Goal: Task Accomplishment & Management: Complete application form

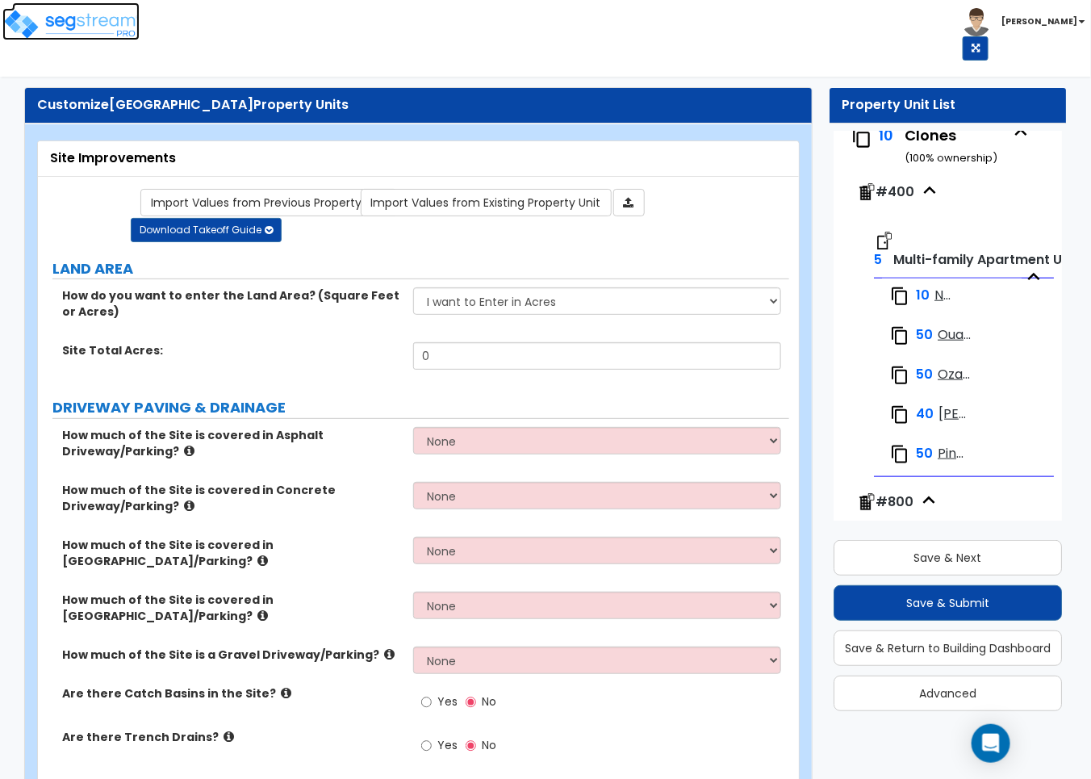
scroll to position [521, 0]
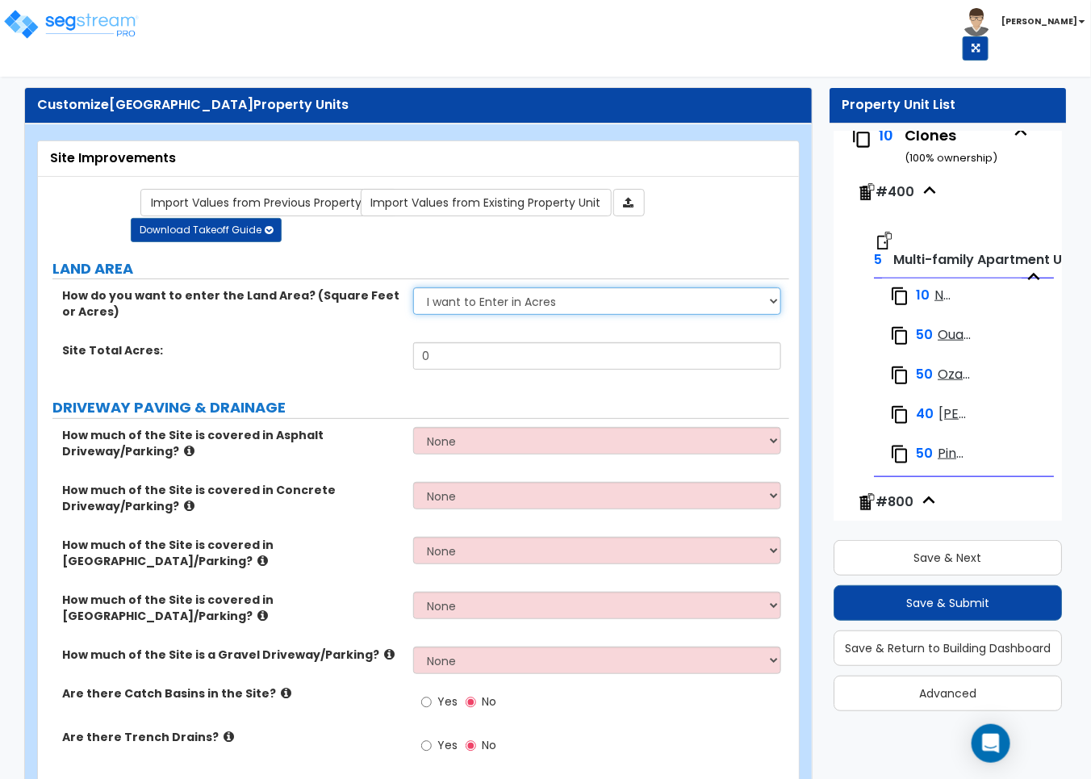
click at [662, 303] on select "I want to Enter in [GEOGRAPHIC_DATA] I want to Enter in Square Feet" at bounding box center [596, 300] width 367 height 27
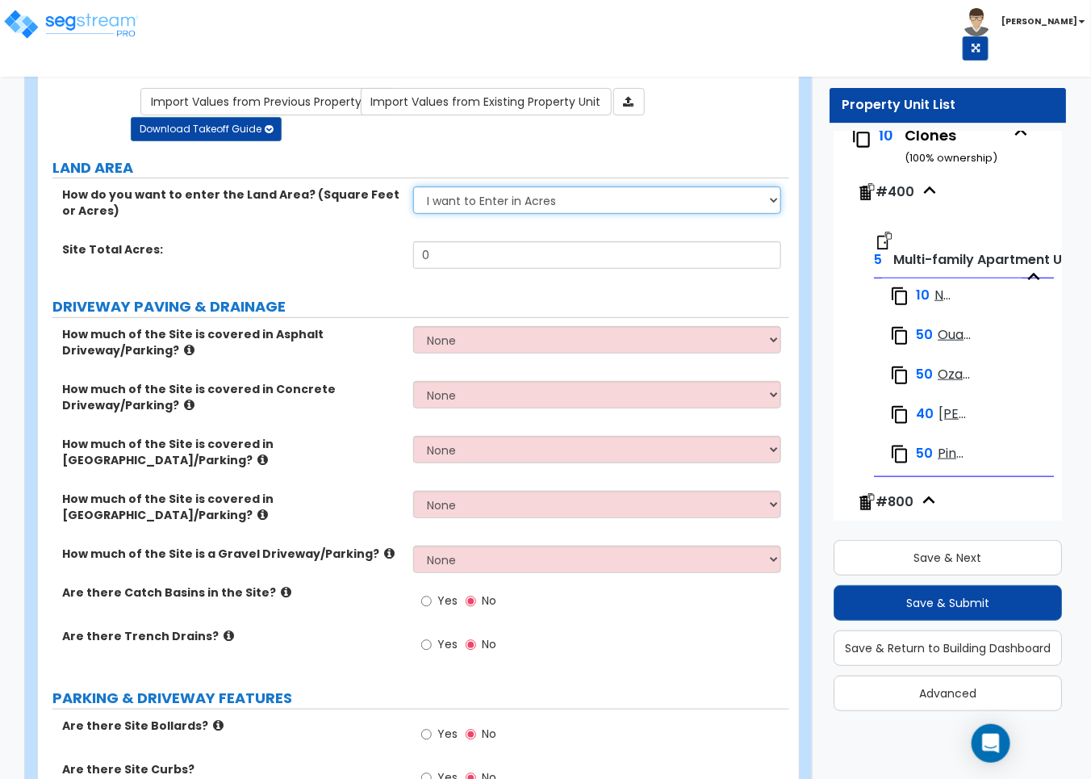
click at [722, 198] on select "I want to Enter in Acres I want to Enter in Square Feet" at bounding box center [596, 199] width 367 height 27
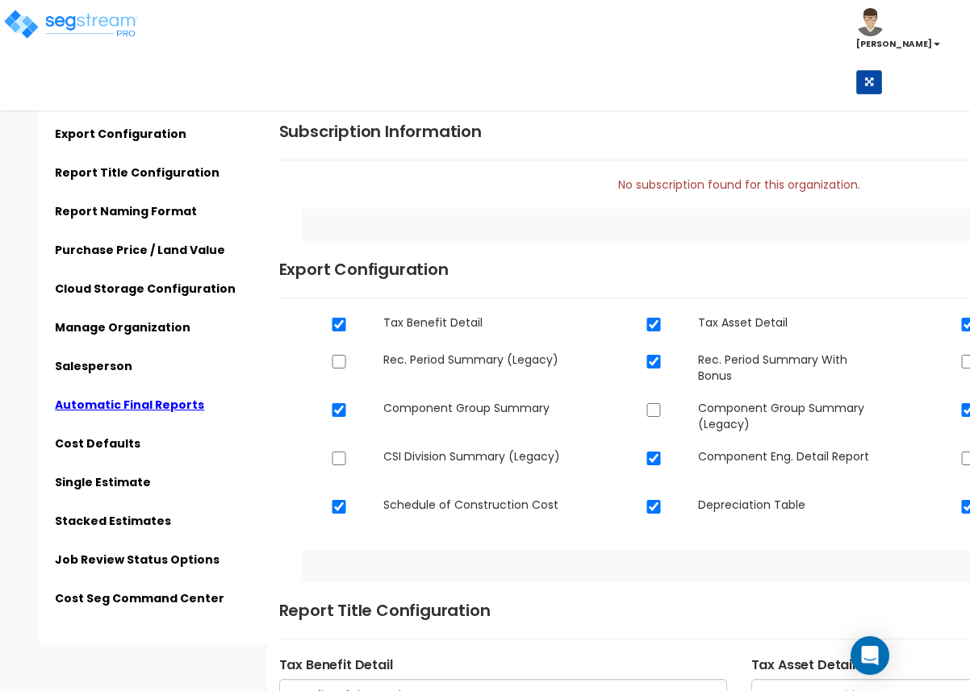
scroll to position [3852, 0]
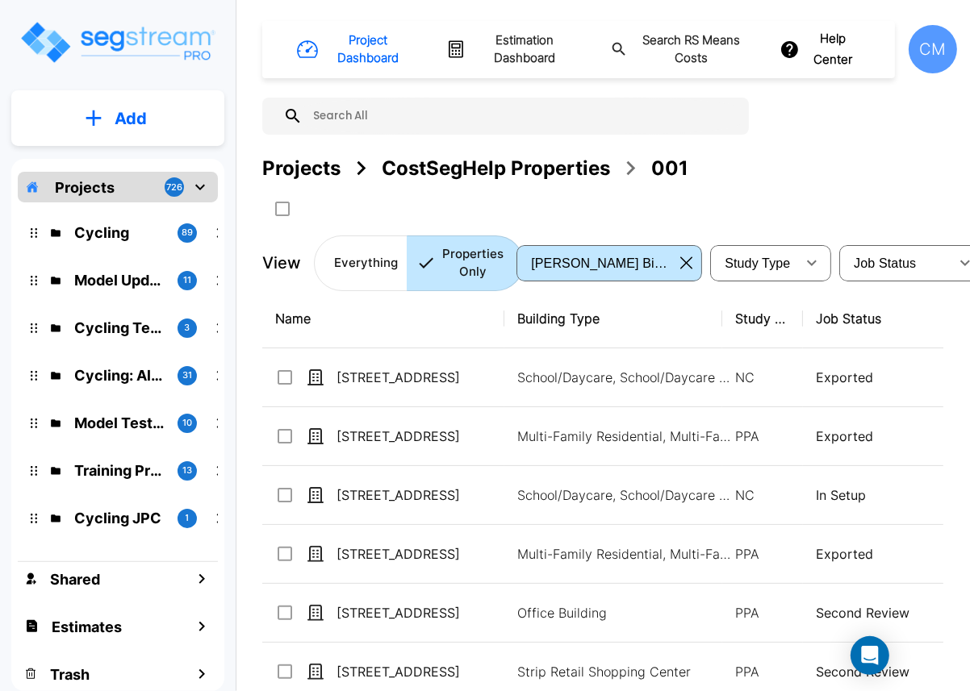
click at [168, 111] on button "Add" at bounding box center [117, 118] width 213 height 47
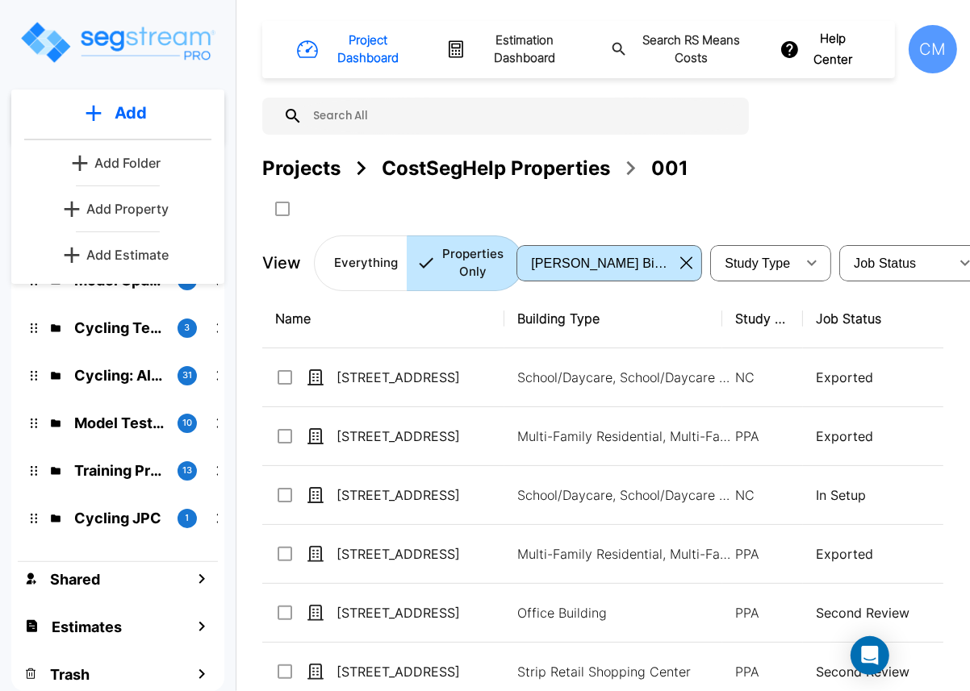
click at [130, 198] on link "Add Property" at bounding box center [117, 209] width 119 height 32
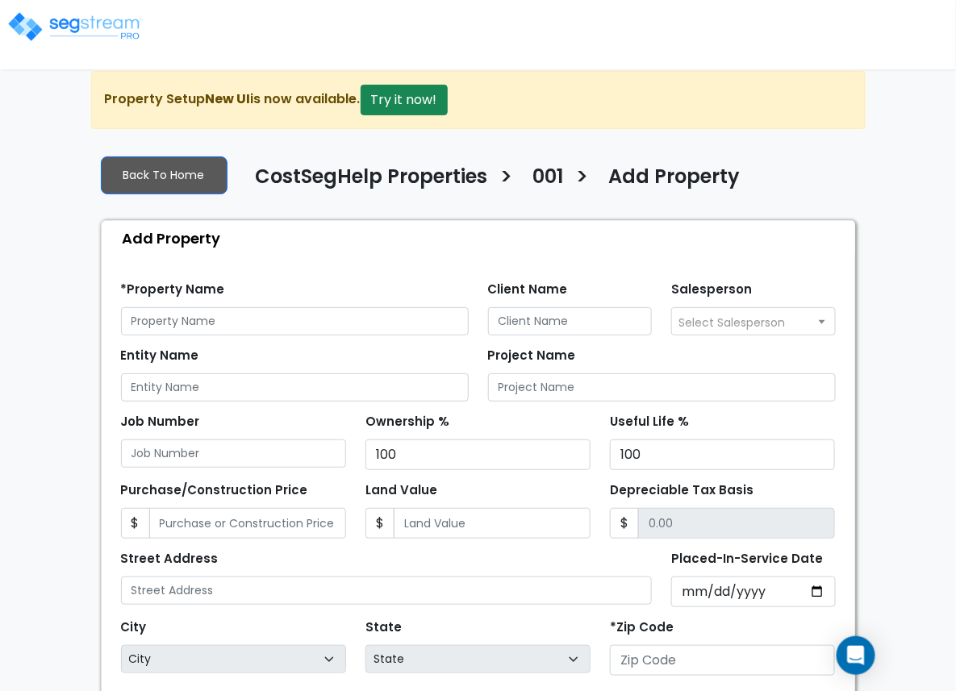
click at [121, 304] on div "*Property Name" at bounding box center [295, 307] width 348 height 58
click at [132, 332] on input "text" at bounding box center [295, 321] width 348 height 28
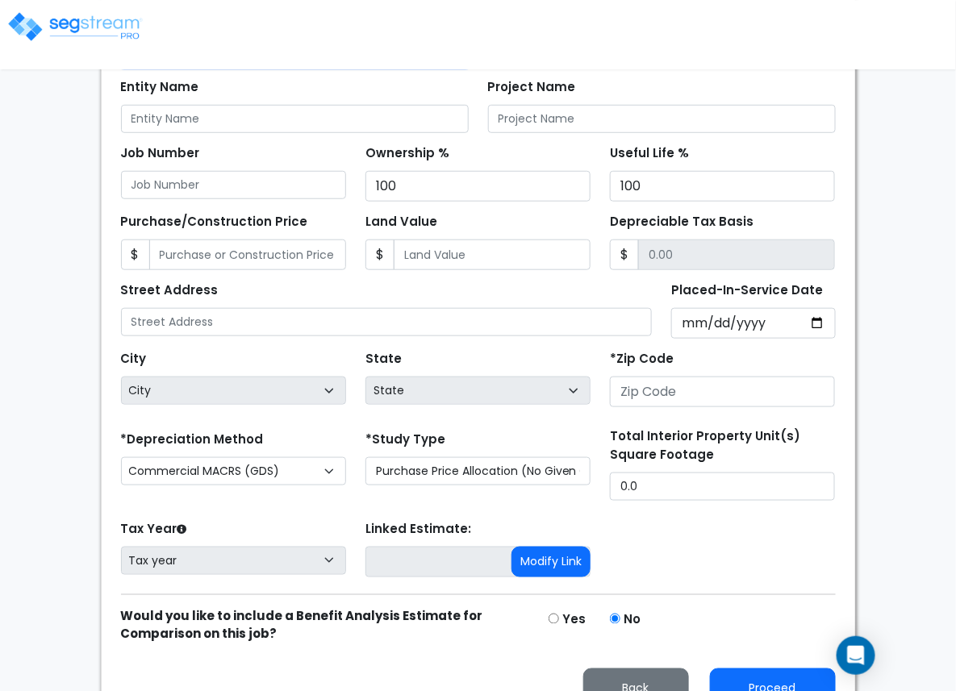
type input "fsdf"
click at [732, 399] on input "number" at bounding box center [722, 392] width 225 height 31
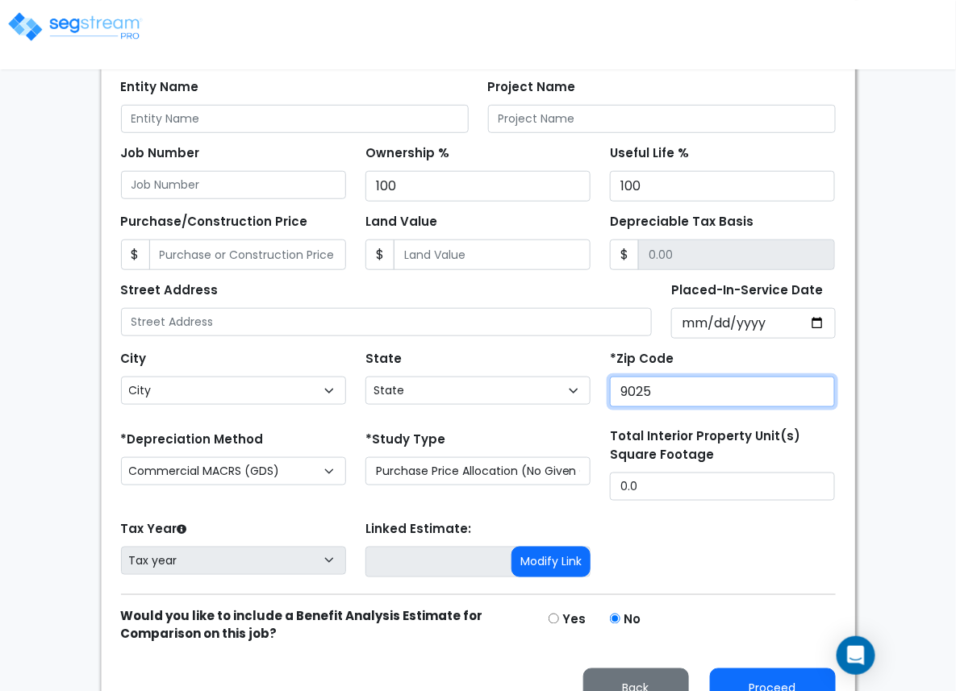
type input "90250"
select select "CA"
type input "90250"
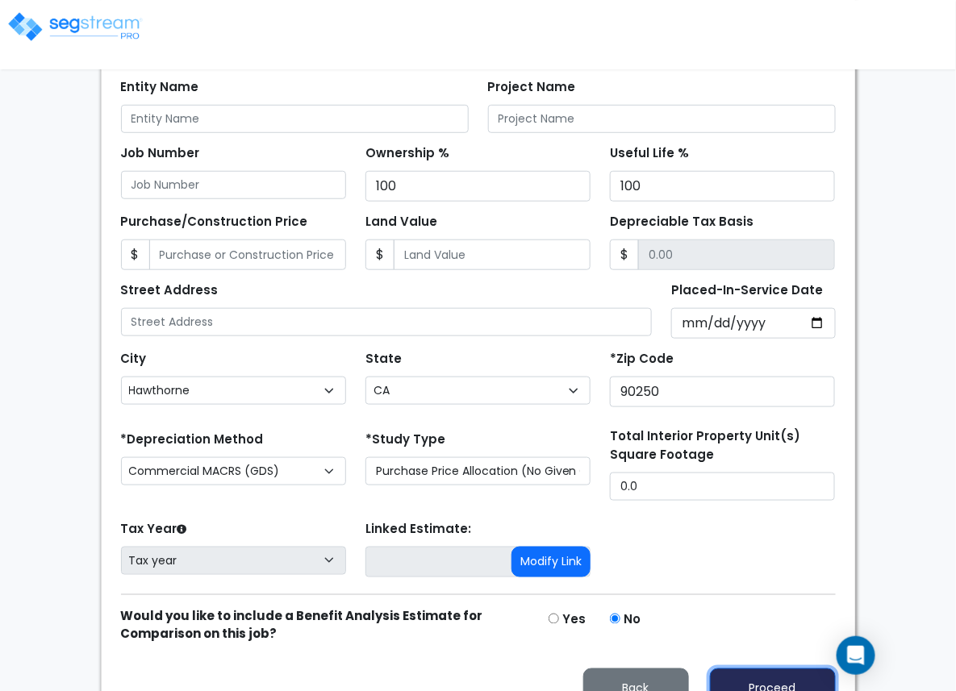
click at [828, 683] on button "Proceed" at bounding box center [773, 689] width 126 height 41
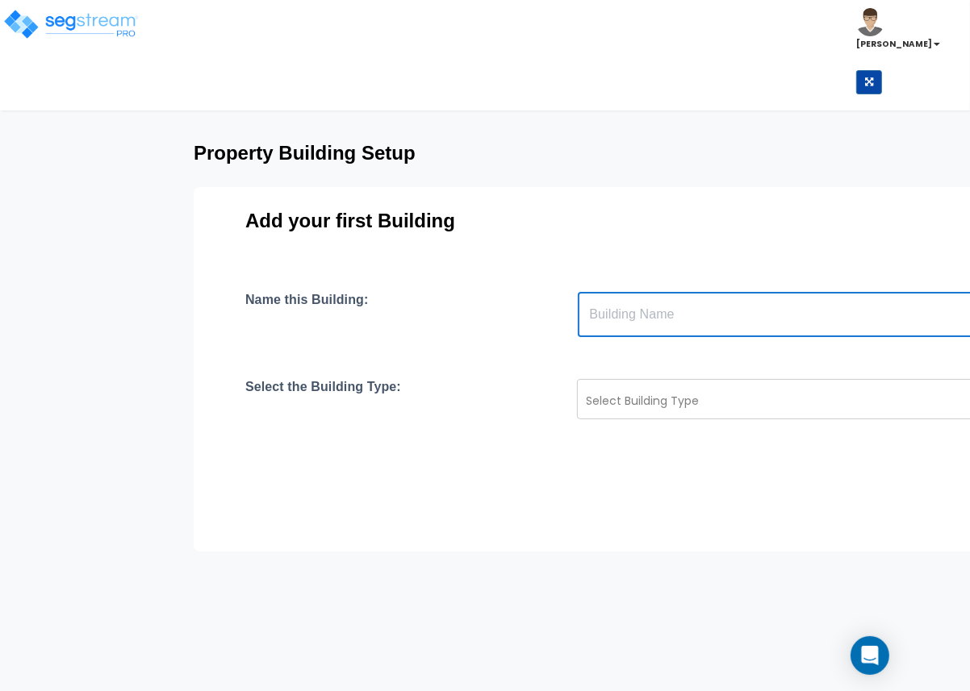
click at [592, 320] on input "text" at bounding box center [863, 314] width 570 height 45
type input "dsds"
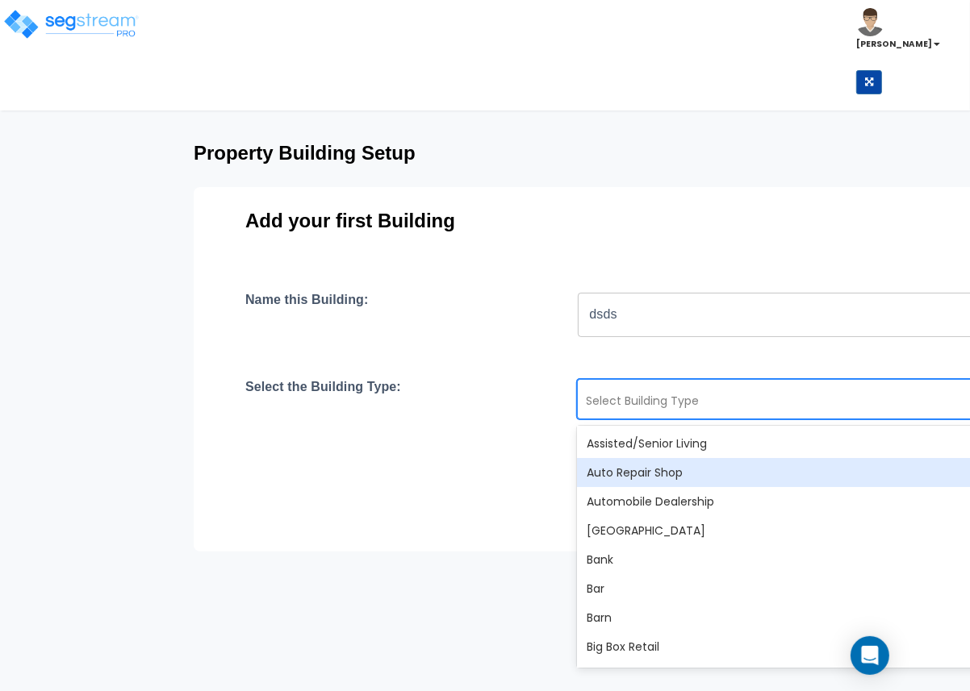
click at [610, 462] on div "Auto Repair Shop" at bounding box center [862, 472] width 570 height 29
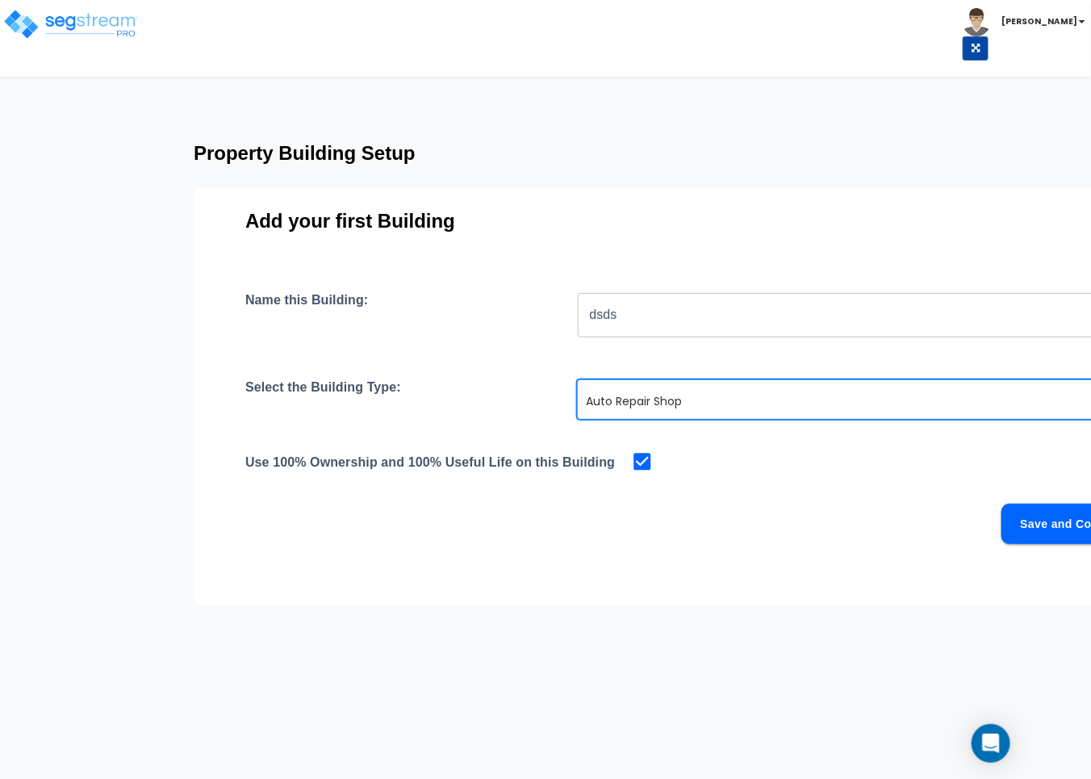
click at [969, 521] on button "Save and Continue" at bounding box center [1073, 523] width 145 height 40
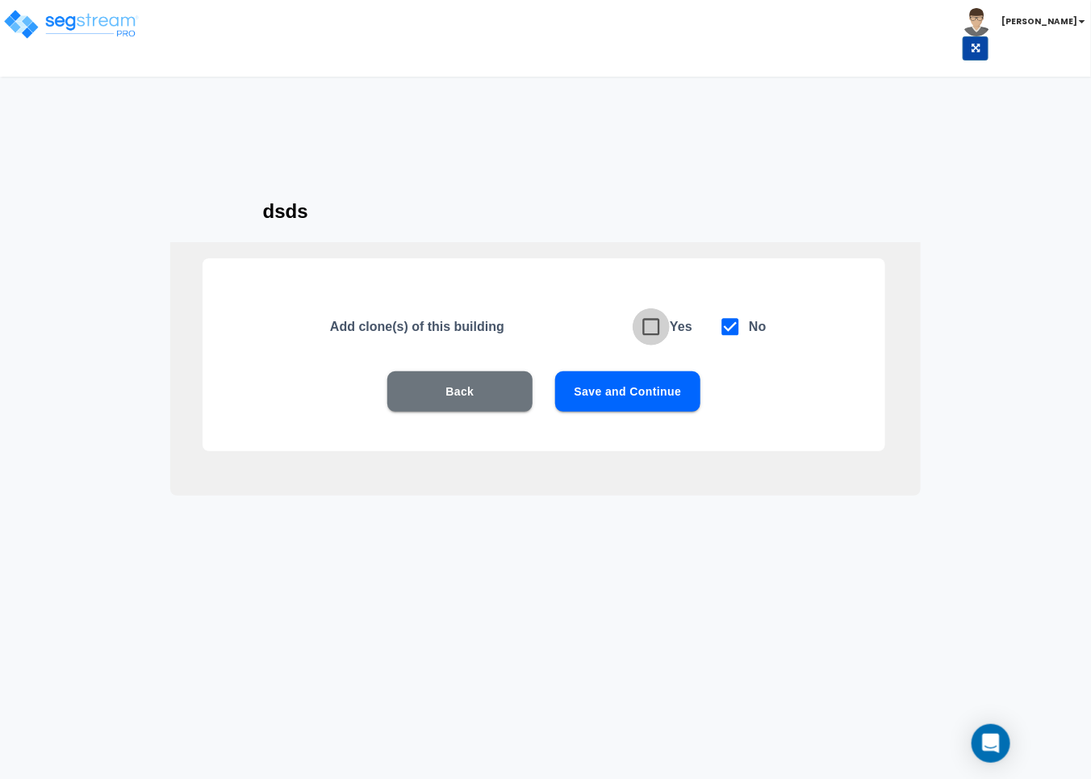
click at [650, 327] on icon at bounding box center [651, 326] width 23 height 23
checkbox input "true"
checkbox input "false"
click at [645, 386] on button "Save and Continue" at bounding box center [627, 391] width 145 height 40
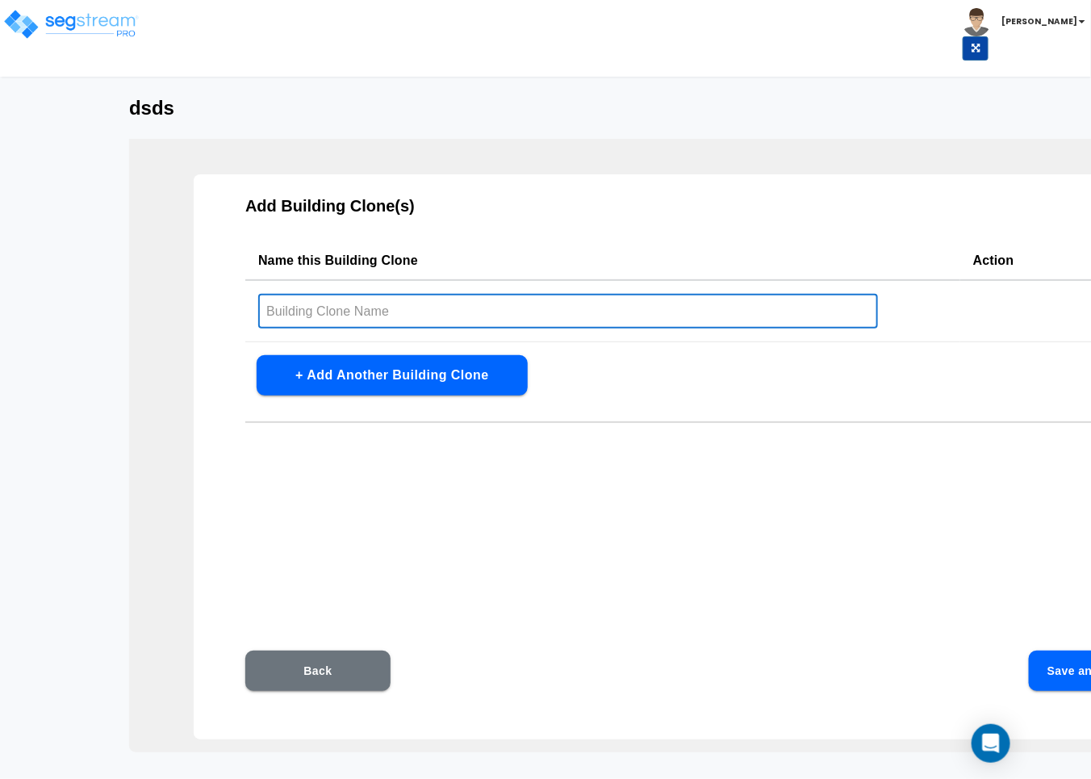
click at [400, 315] on input "text" at bounding box center [568, 311] width 620 height 35
type input "dsds"
click at [969, 670] on button "Save and Continue" at bounding box center [1101, 670] width 145 height 40
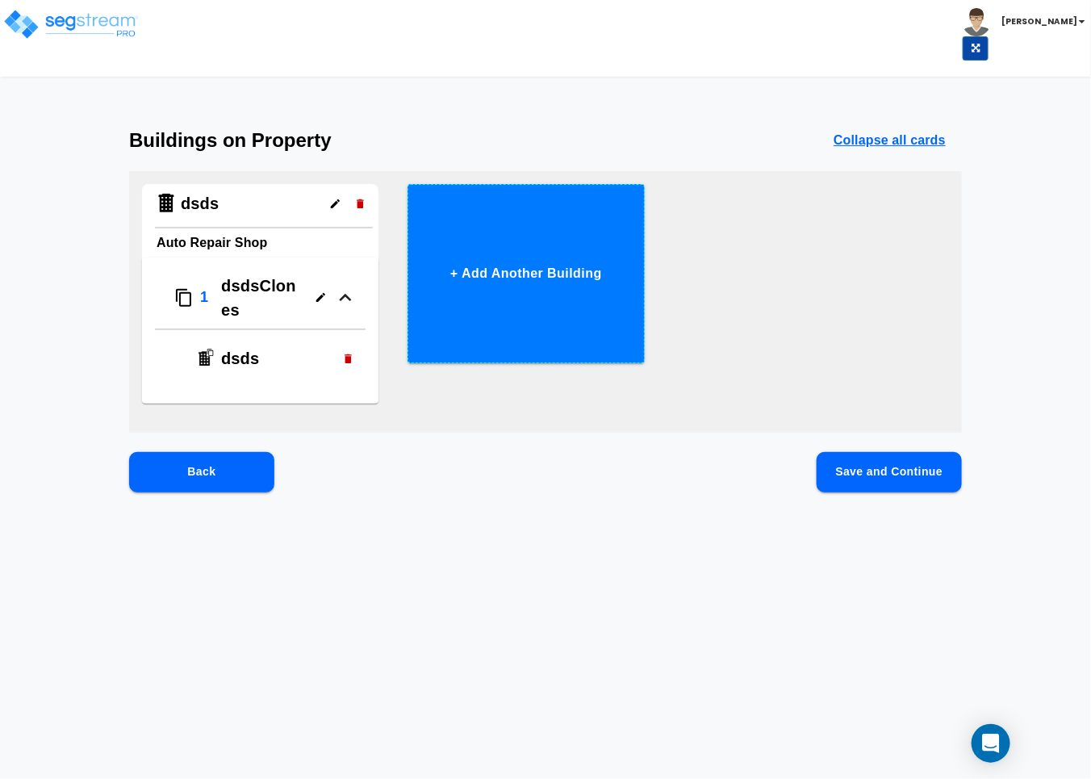
click at [468, 288] on button "+ Add Another Building" at bounding box center [525, 273] width 236 height 179
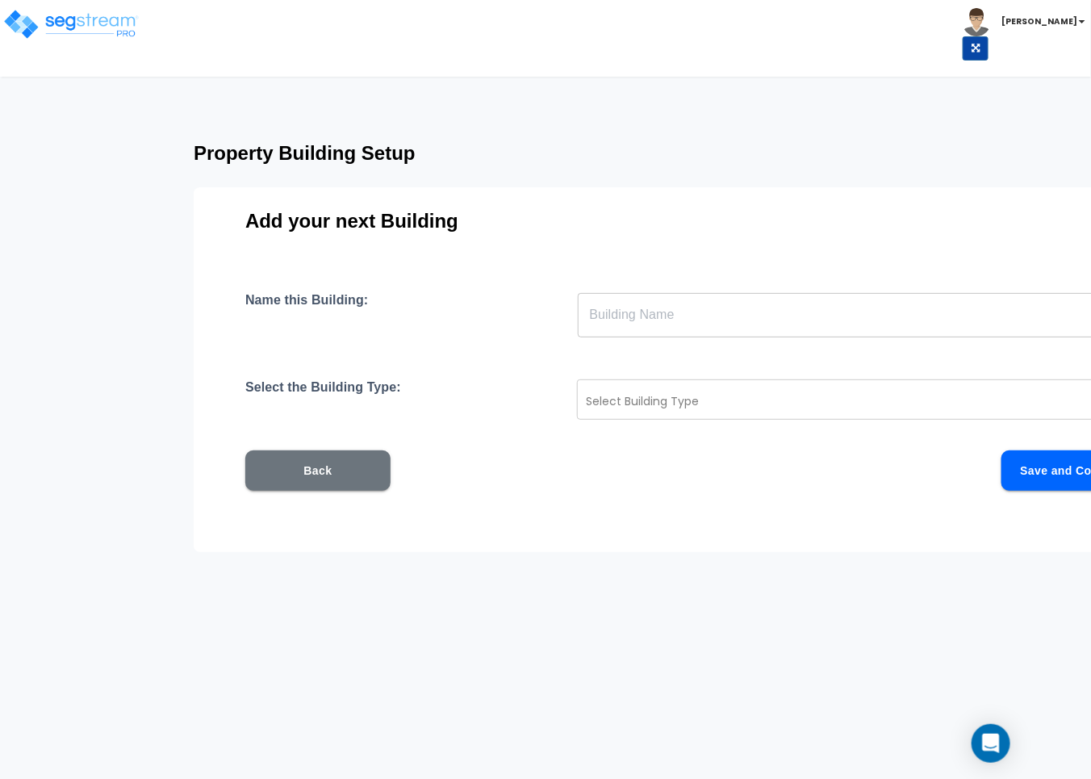
click at [658, 321] on input "text" at bounding box center [863, 314] width 570 height 45
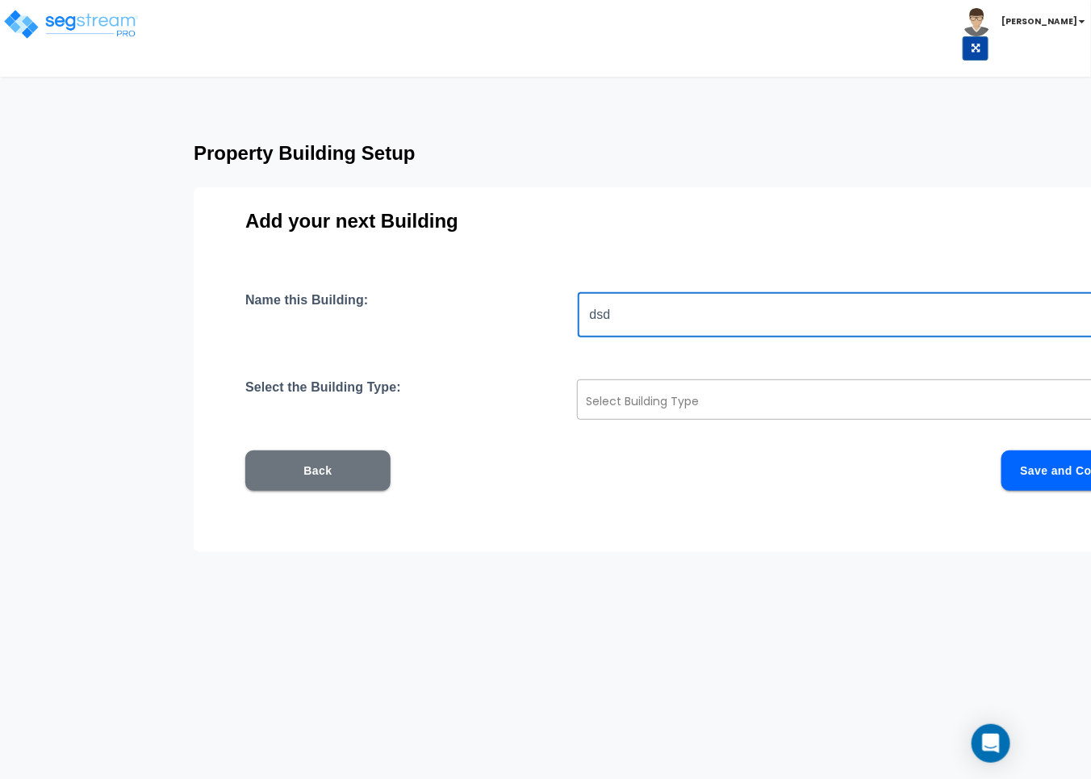
type input "dsd"
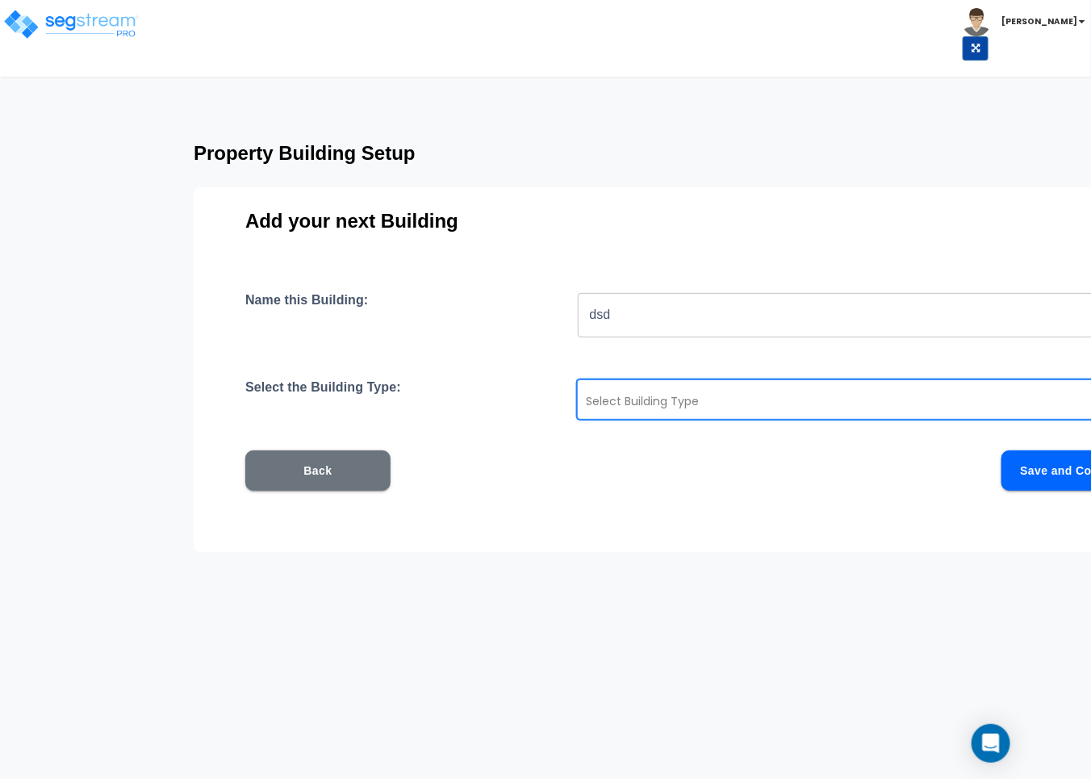
click at [652, 396] on div at bounding box center [840, 400] width 509 height 19
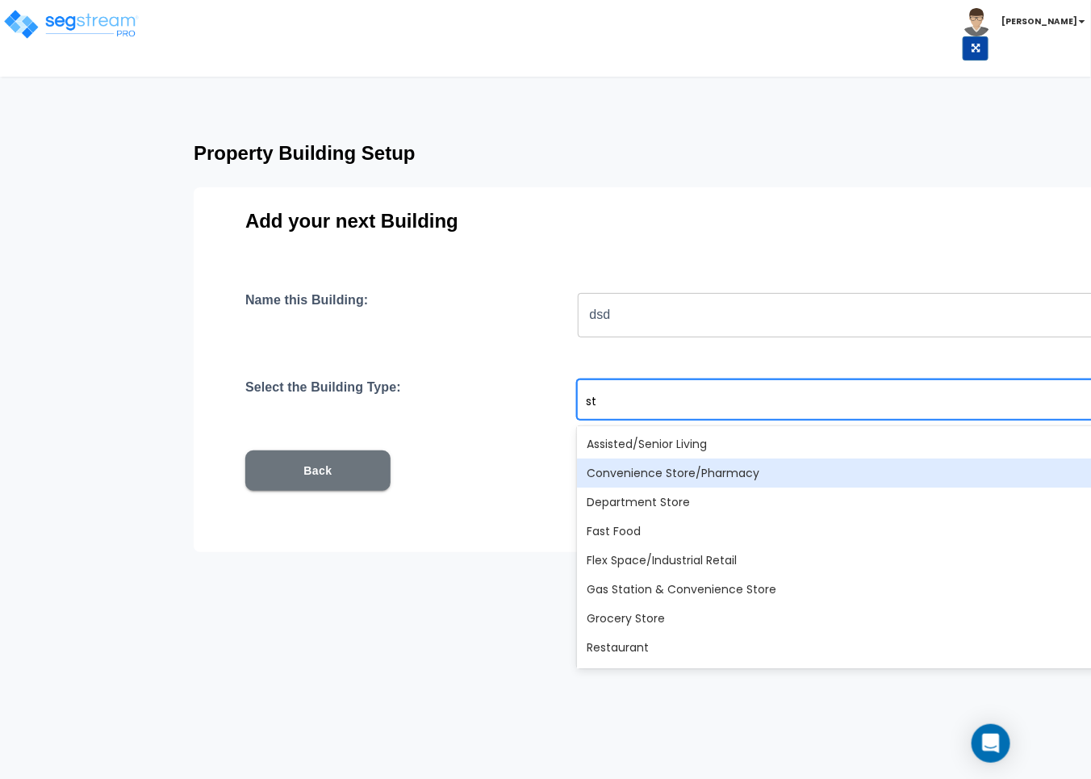
type input "str"
click at [642, 470] on div "Strip Retail Shopping Center" at bounding box center [862, 472] width 570 height 29
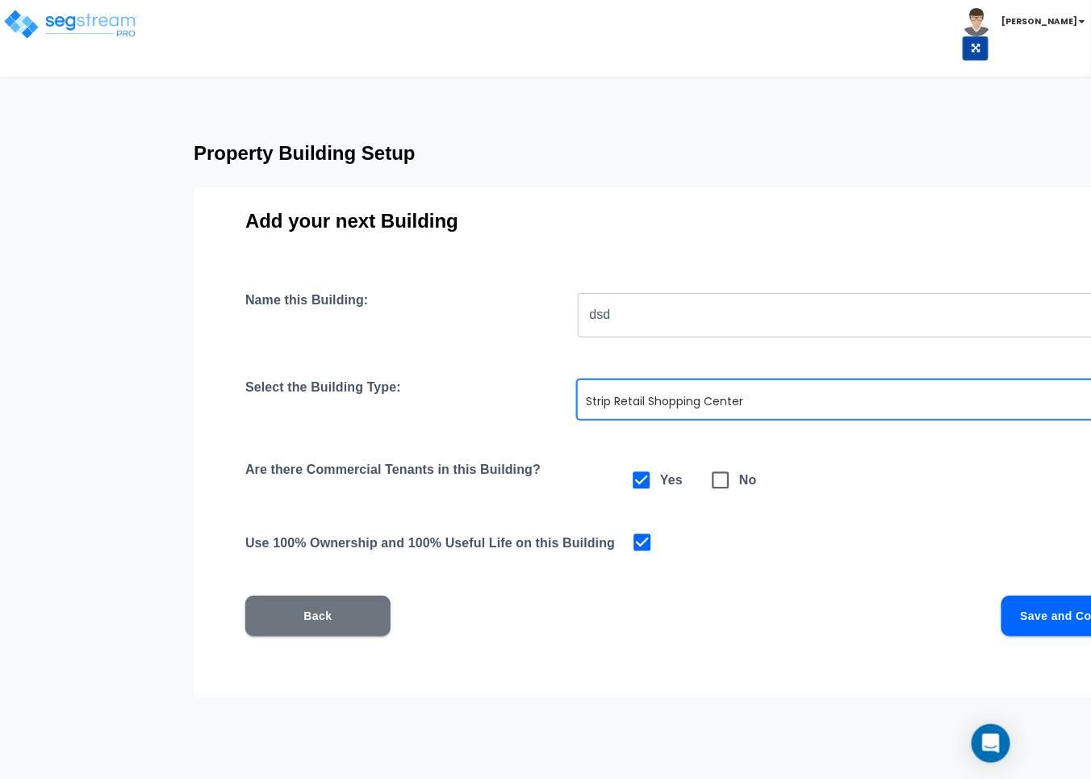
click at [969, 610] on button "Save and Continue" at bounding box center [1073, 615] width 145 height 40
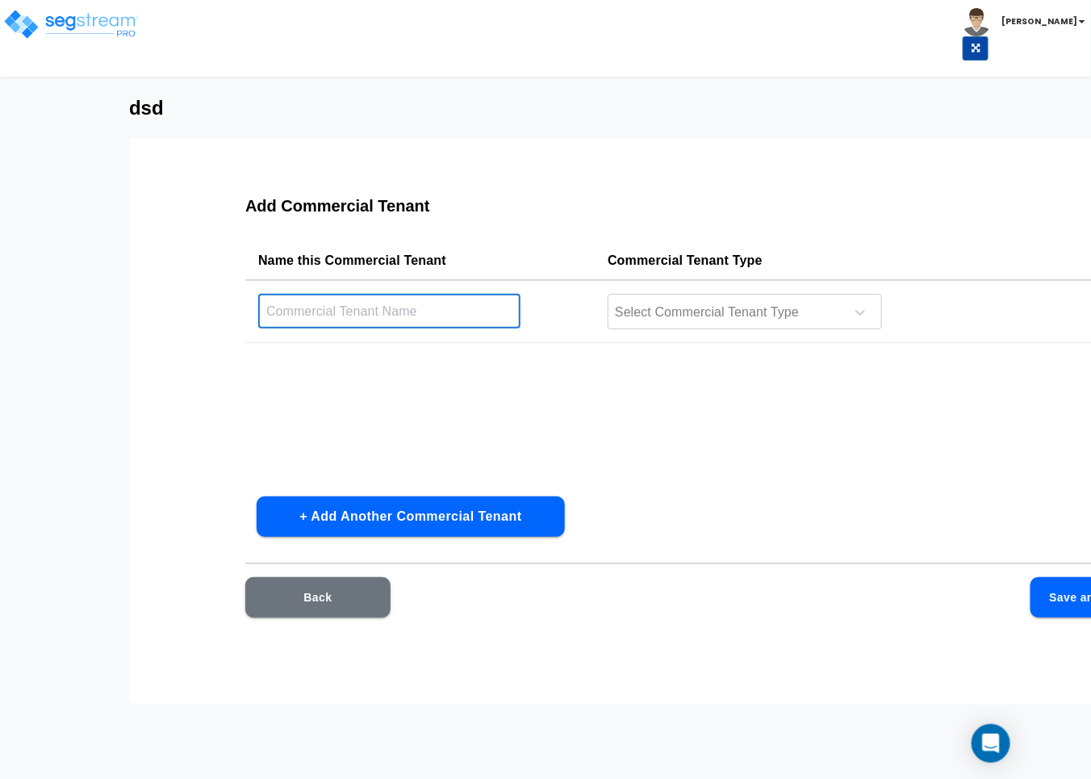
click at [464, 323] on input "text" at bounding box center [389, 311] width 262 height 35
type input "sds"
click at [666, 335] on td "Select Commercial Tenant Type" at bounding box center [840, 311] width 491 height 63
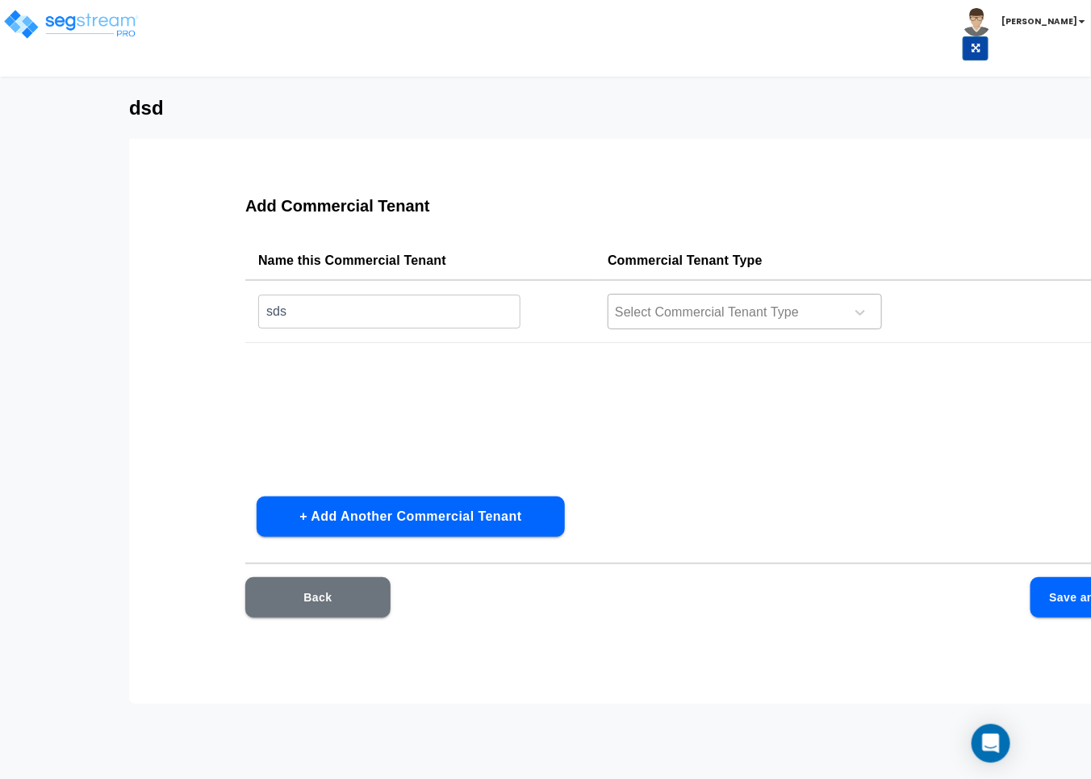
click at [658, 324] on div "Select Commercial Tenant Type" at bounding box center [723, 312] width 231 height 24
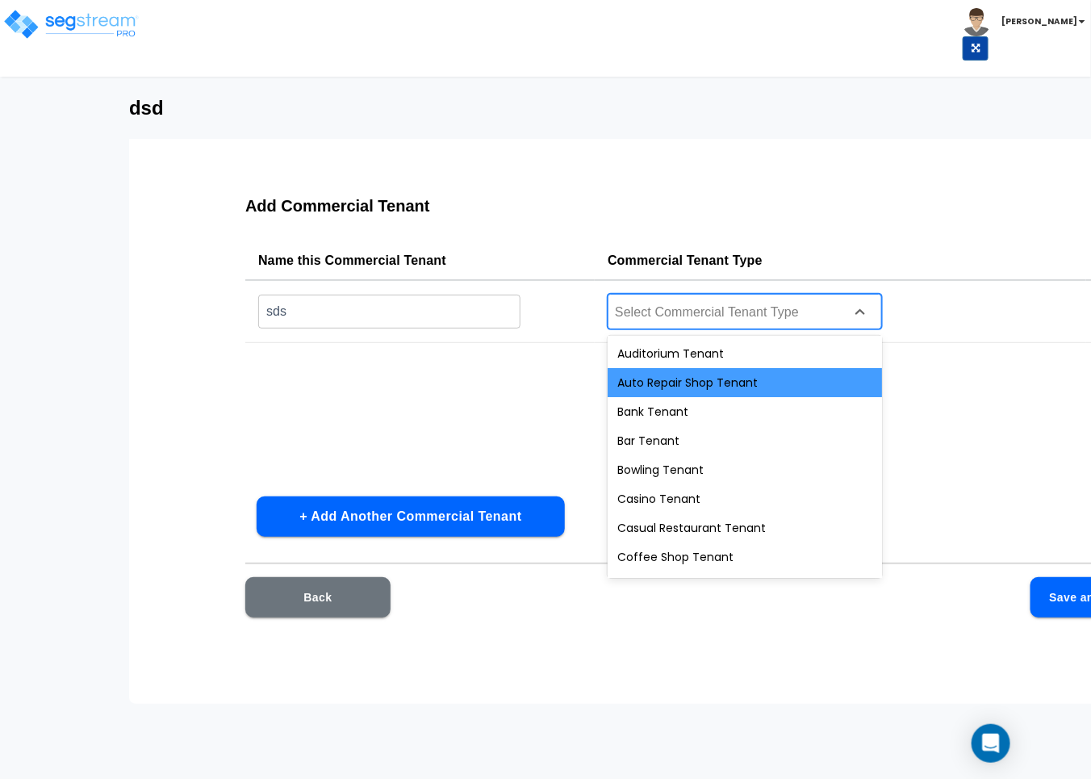
click at [664, 378] on div "Auto Repair Shop Tenant" at bounding box center [744, 382] width 274 height 29
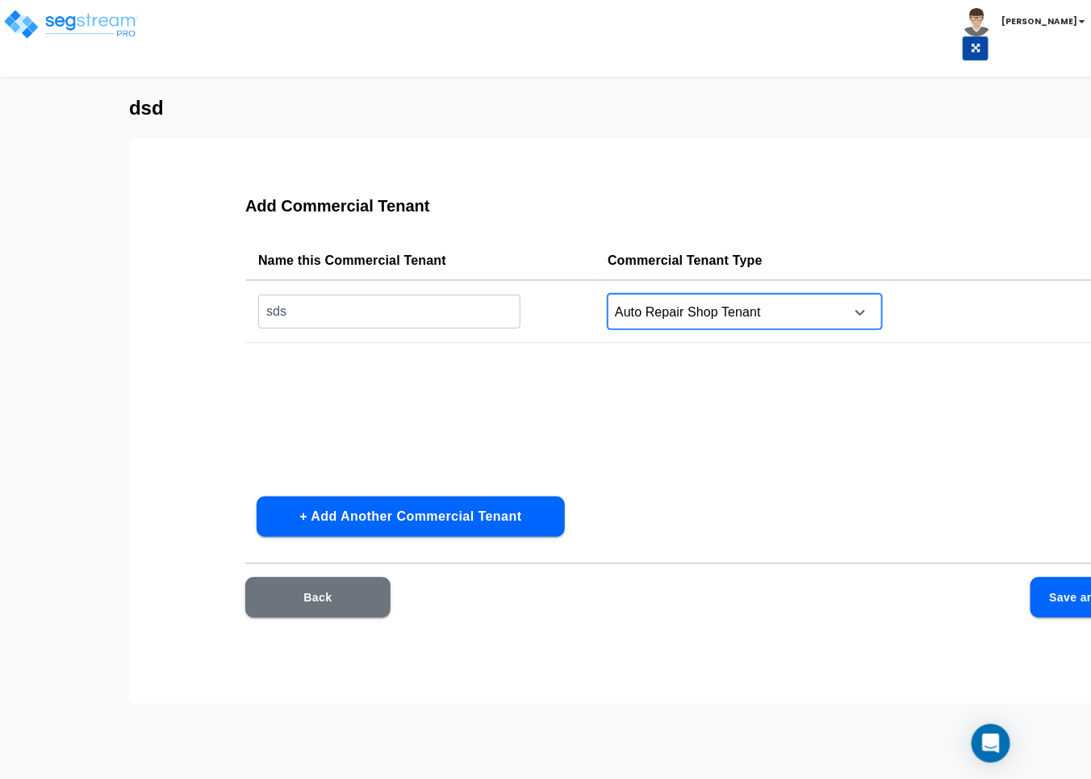
click at [969, 581] on button "Save and Continue" at bounding box center [1102, 597] width 145 height 40
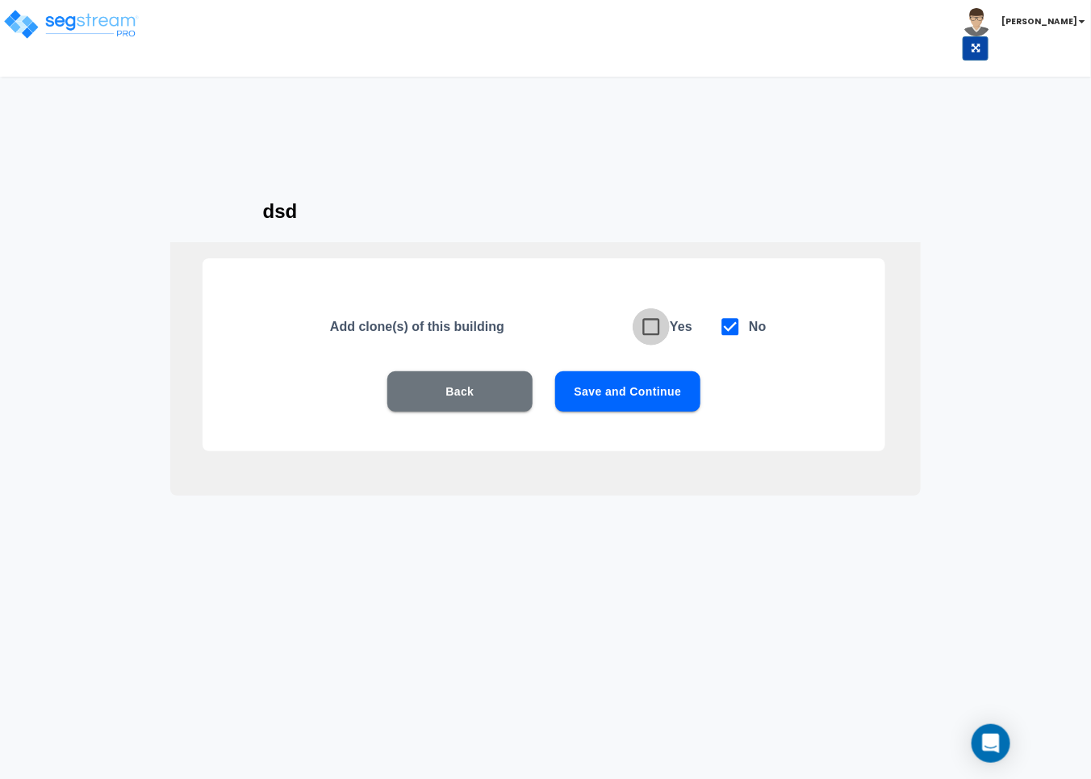
drag, startPoint x: 644, startPoint y: 328, endPoint x: 658, endPoint y: 367, distance: 42.1
click at [644, 329] on icon at bounding box center [651, 327] width 17 height 17
checkbox input "true"
checkbox input "false"
click at [658, 379] on button "Save and Continue" at bounding box center [627, 391] width 145 height 40
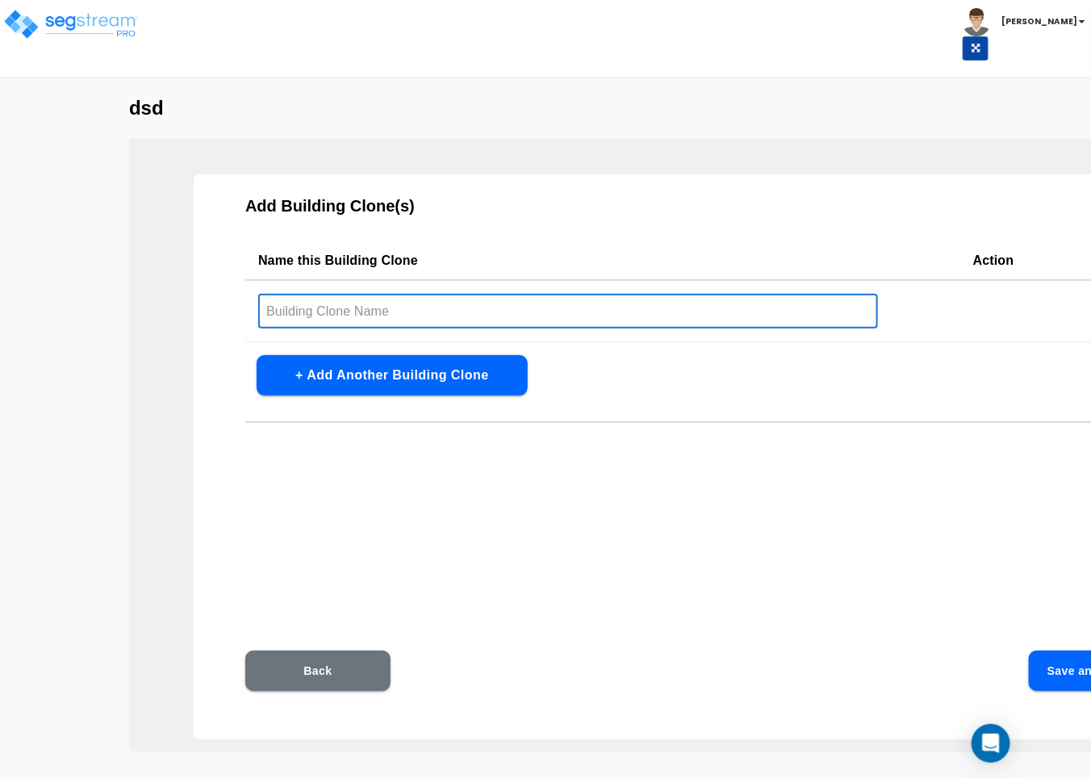
click at [528, 305] on input "text" at bounding box center [568, 311] width 620 height 35
type input "d"
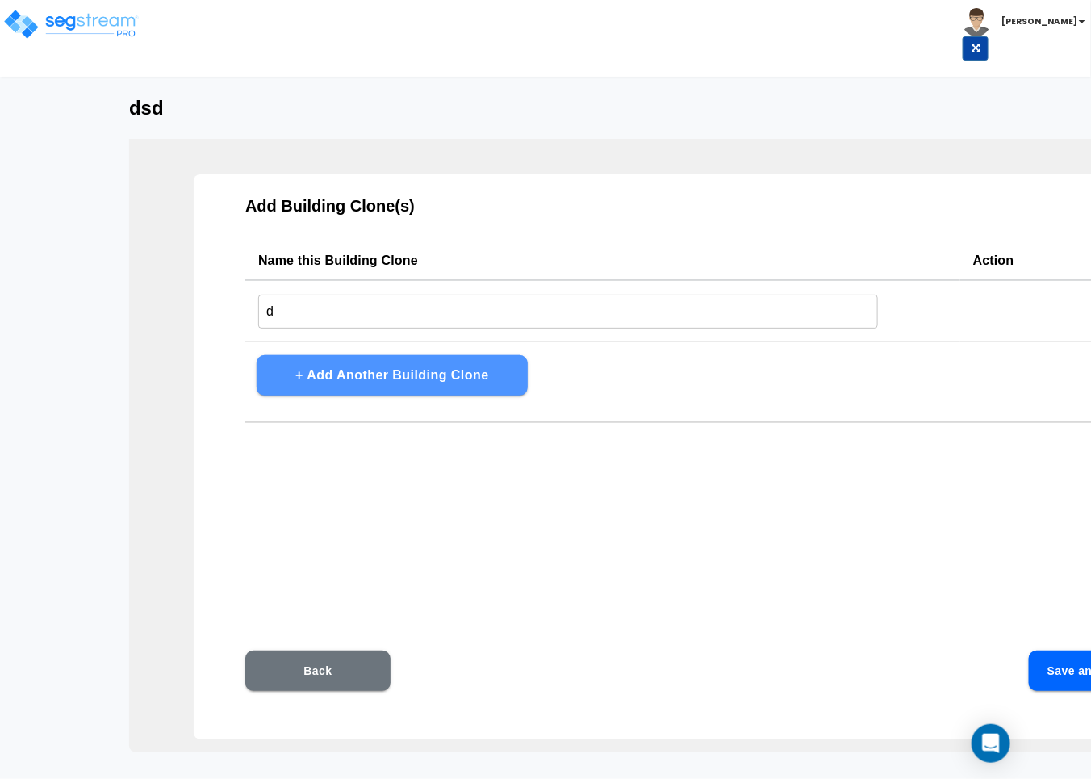
click at [478, 364] on button "+ Add Another Building Clone" at bounding box center [392, 375] width 271 height 40
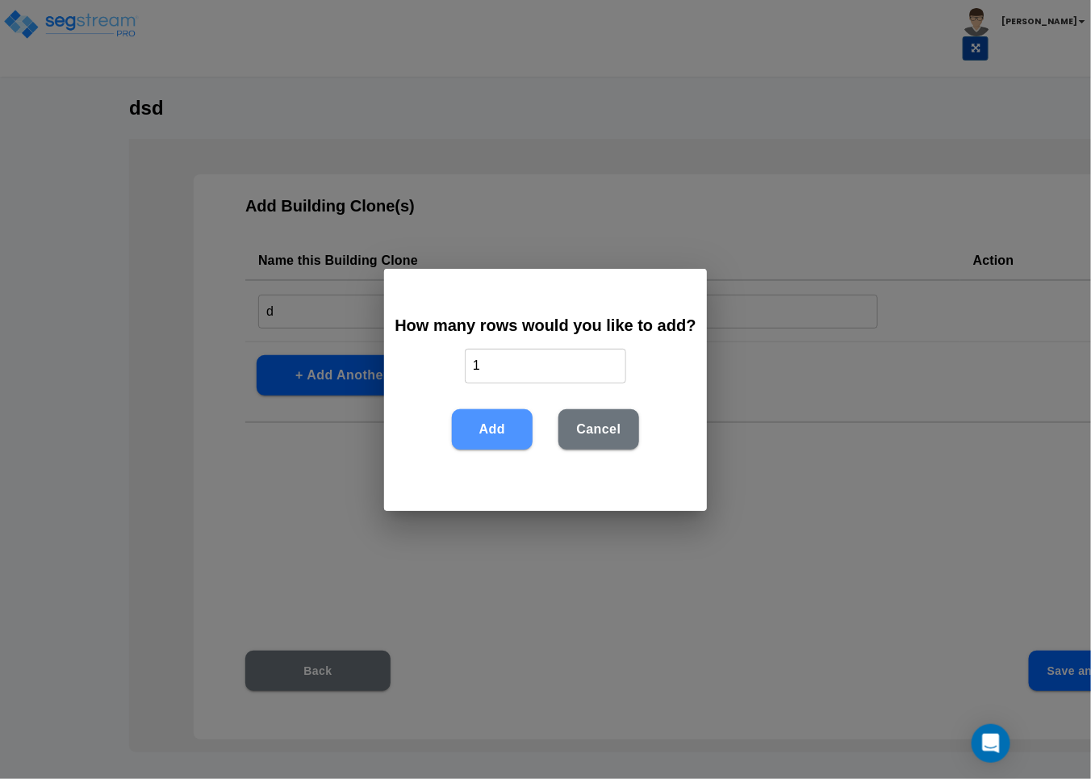
click at [492, 432] on button "Add" at bounding box center [492, 429] width 81 height 40
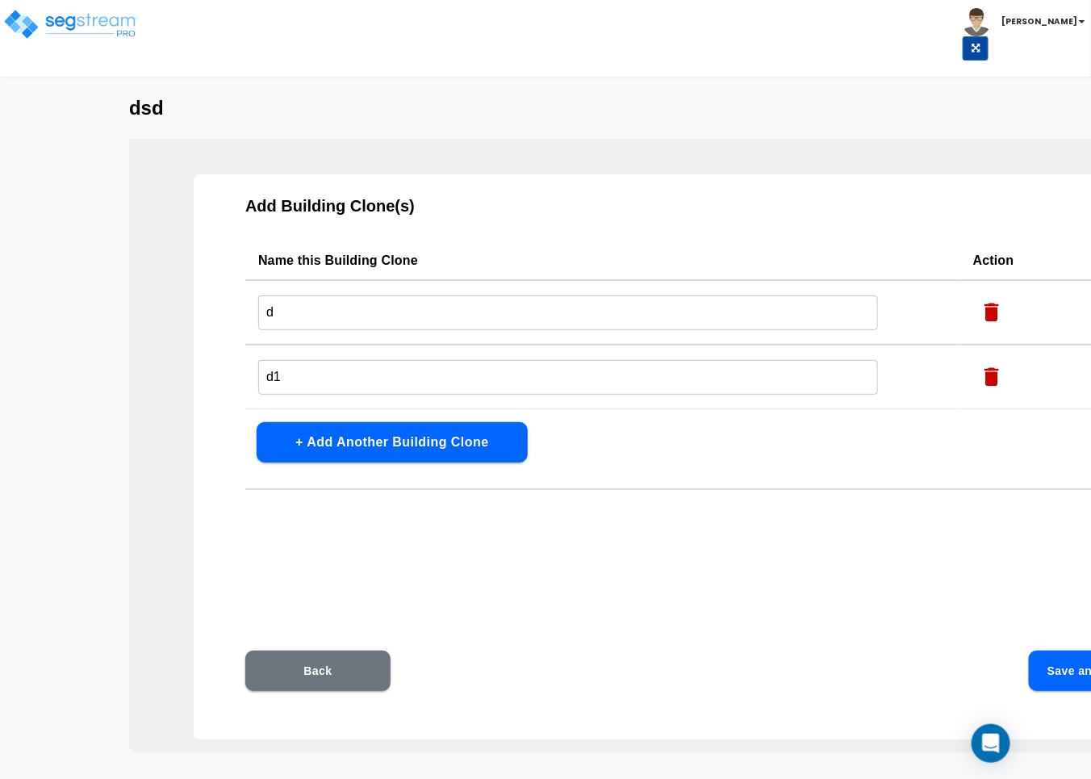
click at [969, 663] on button "Save and Continue" at bounding box center [1101, 670] width 145 height 40
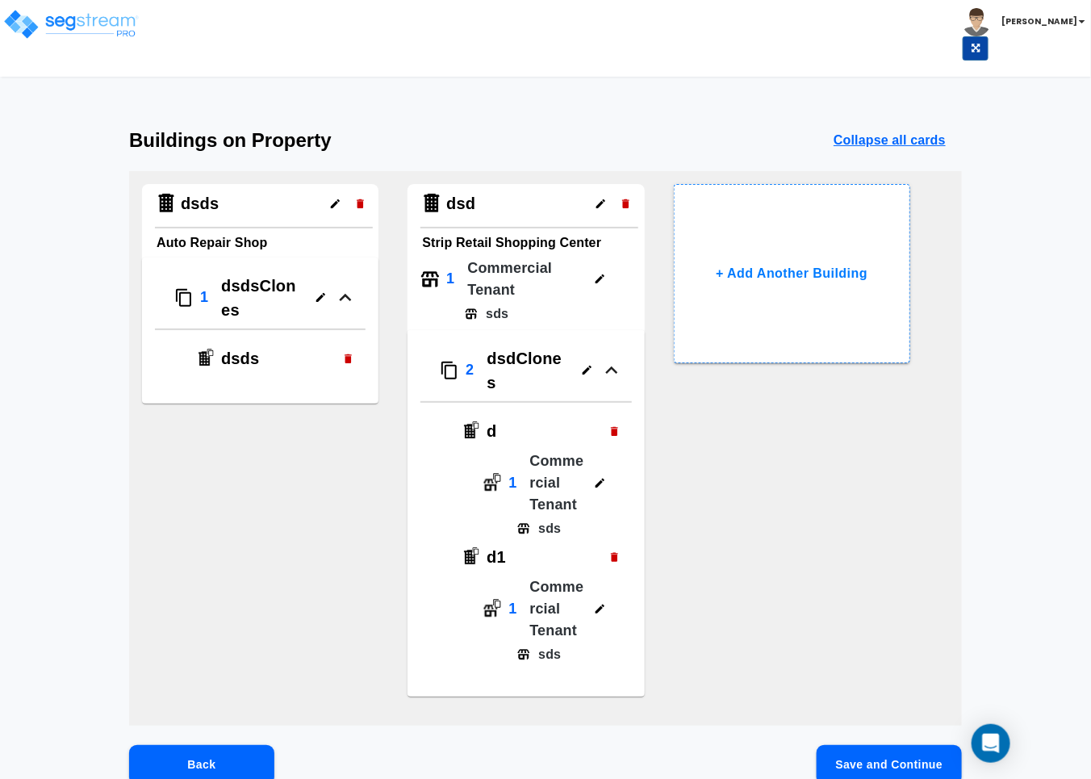
click at [527, 465] on div "1 Commercial Tenant" at bounding box center [534, 482] width 103 height 65
